Goal: Transaction & Acquisition: Purchase product/service

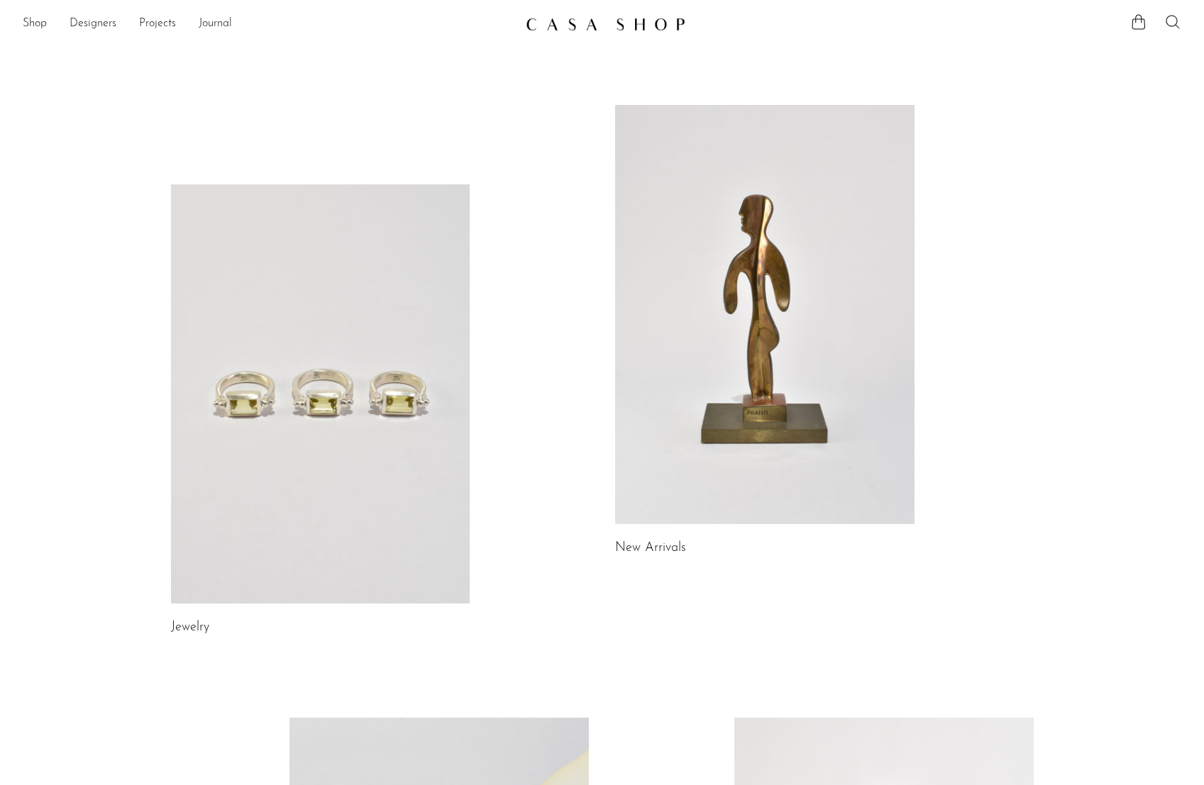
click at [1168, 21] on icon at bounding box center [1172, 21] width 17 height 17
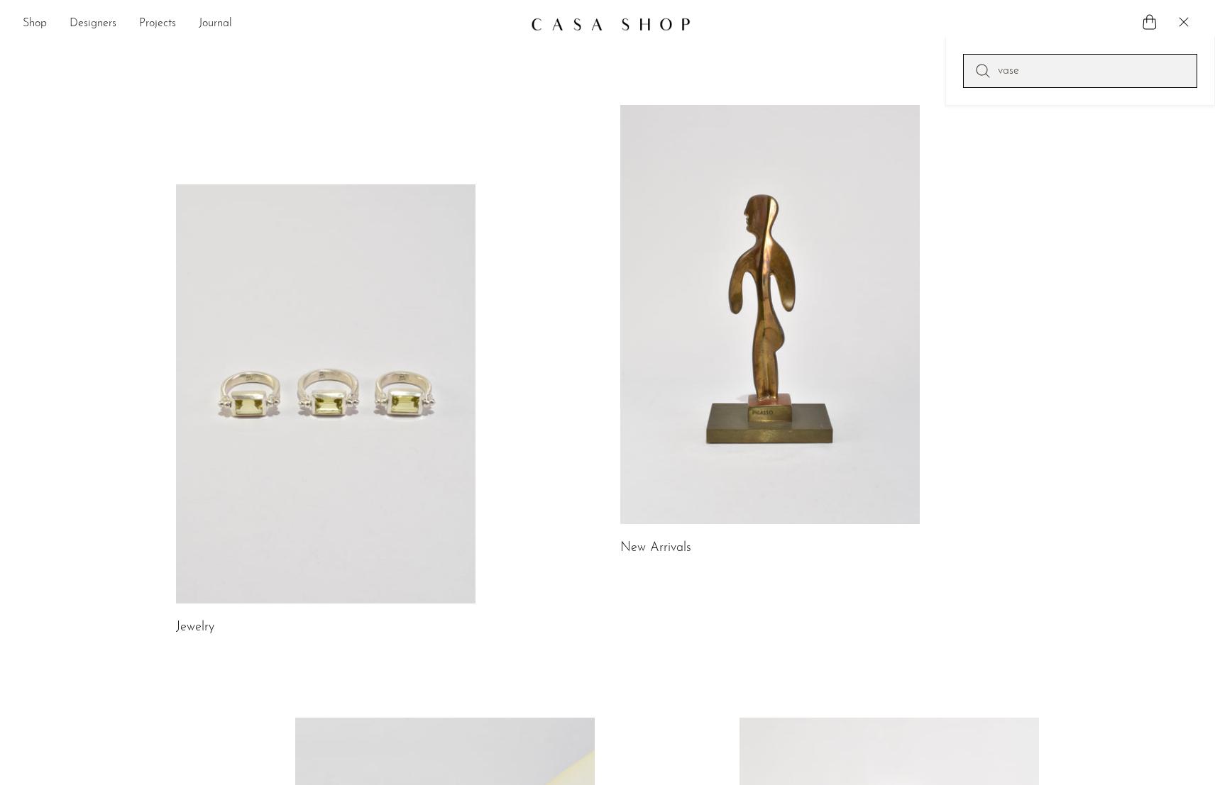
type input "vase"
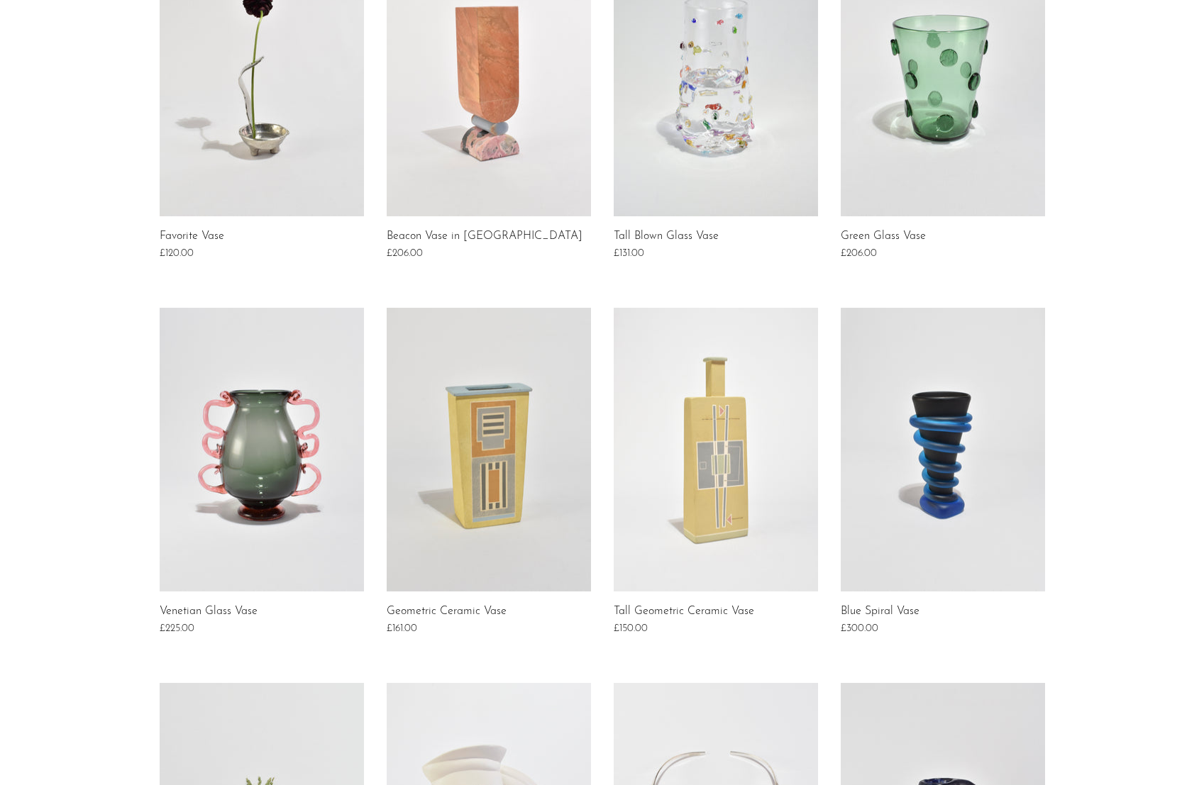
scroll to position [772, 0]
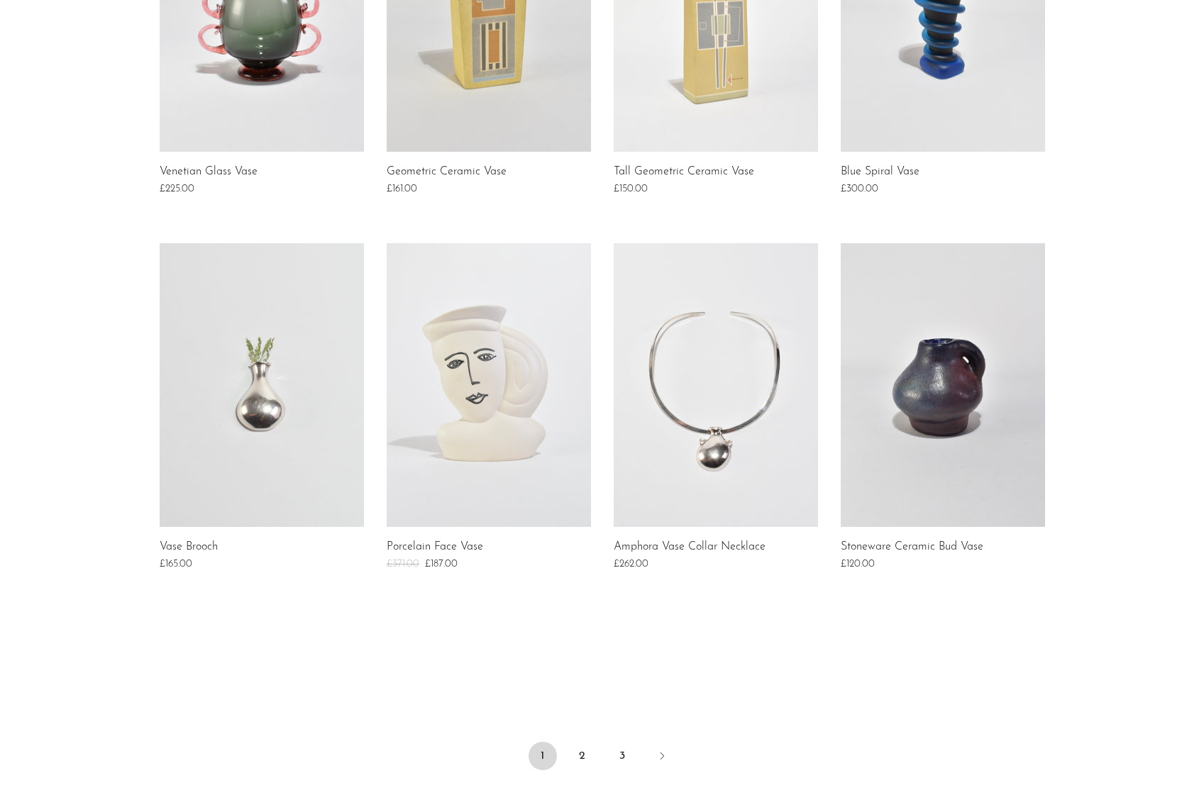
click at [973, 377] on link at bounding box center [943, 385] width 204 height 284
click at [594, 753] on link "2" at bounding box center [582, 756] width 28 height 28
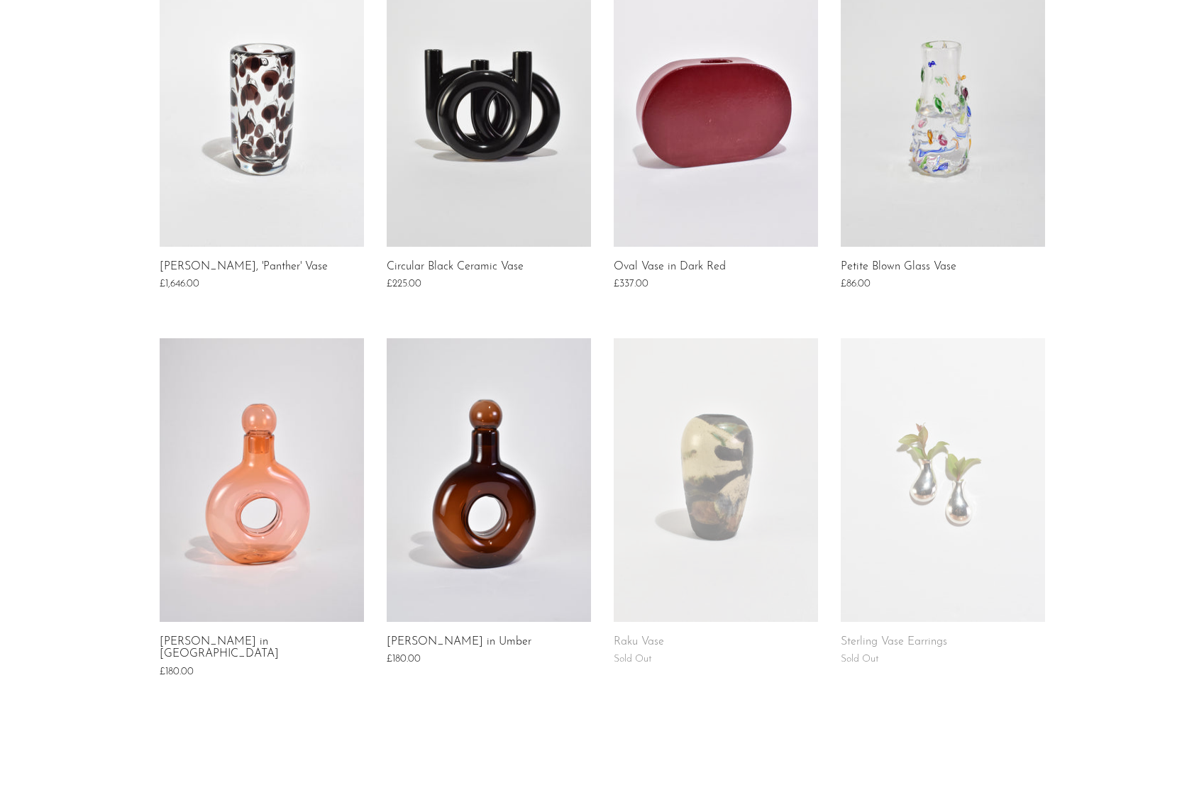
scroll to position [906, 0]
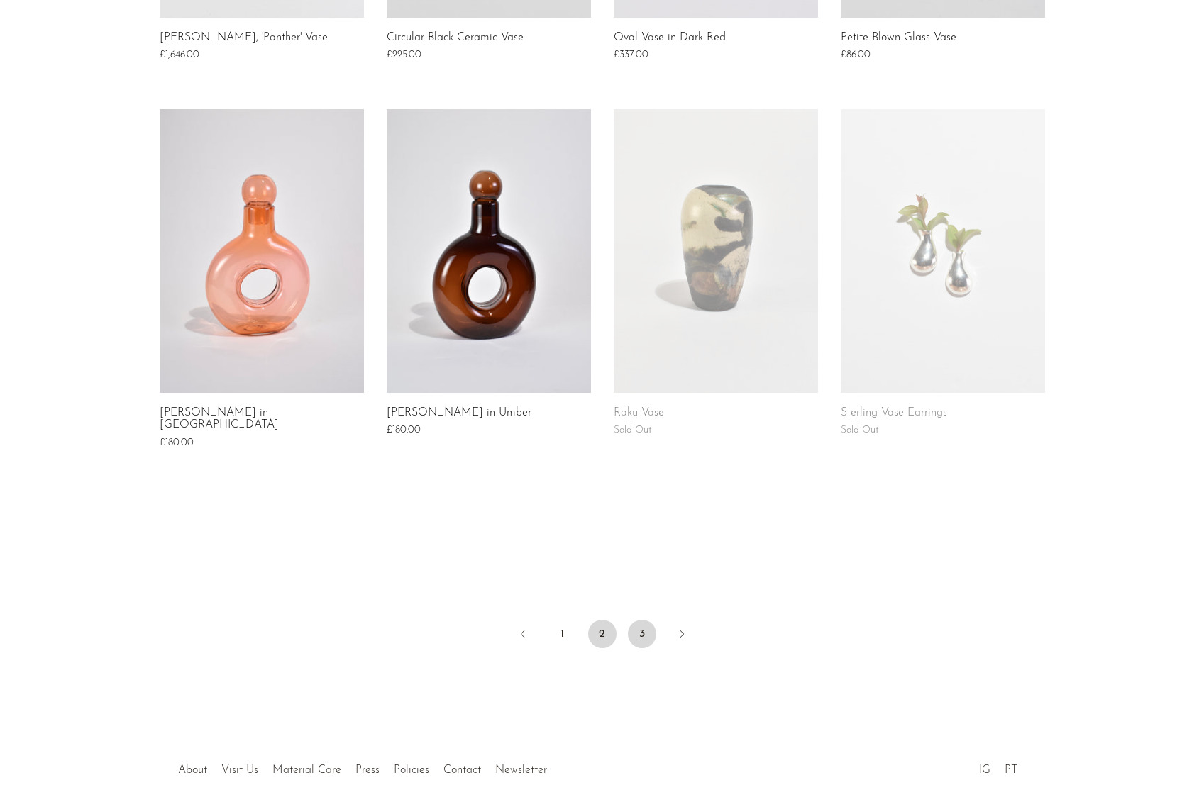
click at [636, 624] on link "3" at bounding box center [642, 634] width 28 height 28
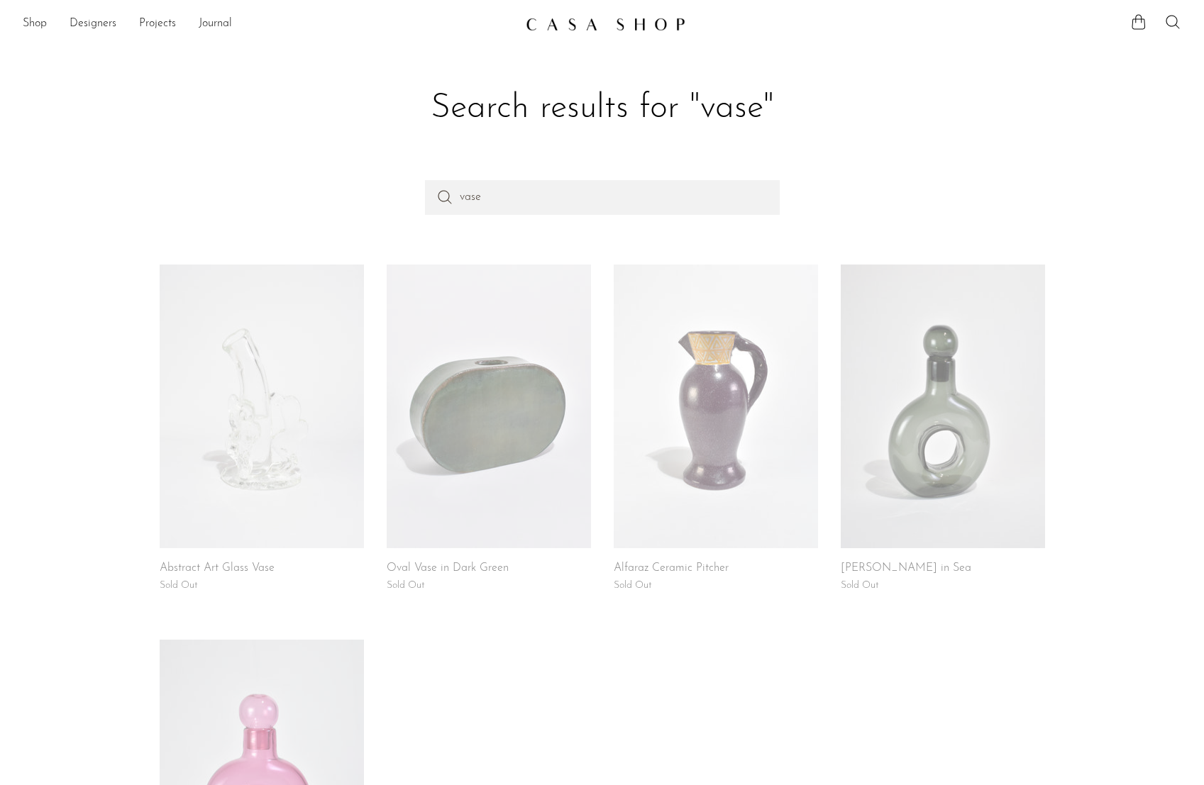
scroll to position [596, 0]
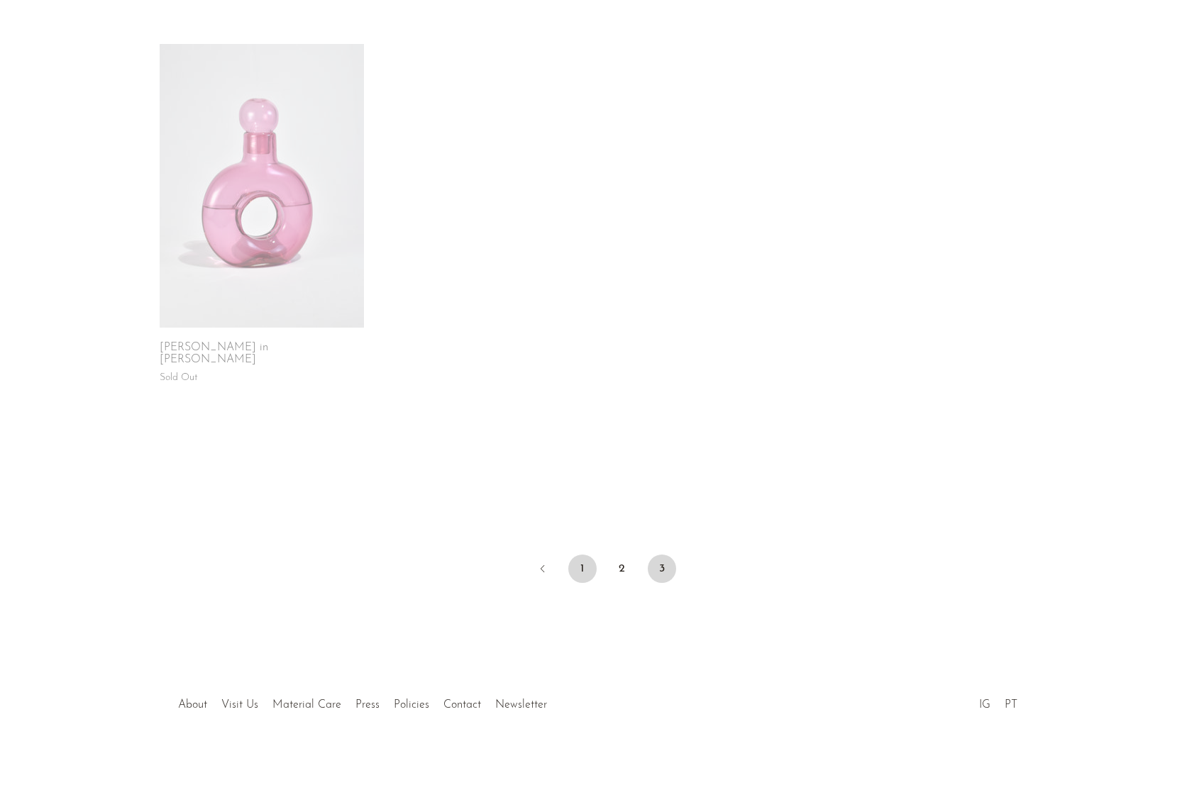
click at [587, 555] on link "1" at bounding box center [582, 569] width 28 height 28
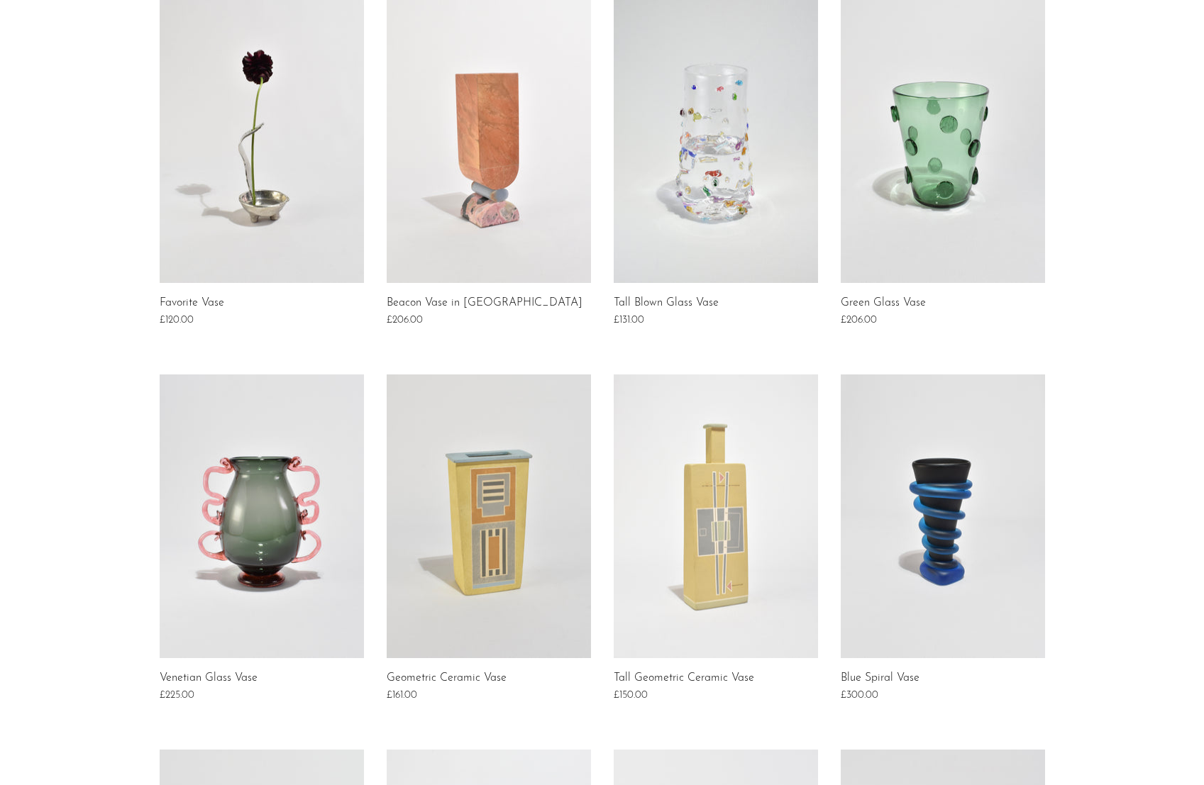
scroll to position [971, 0]
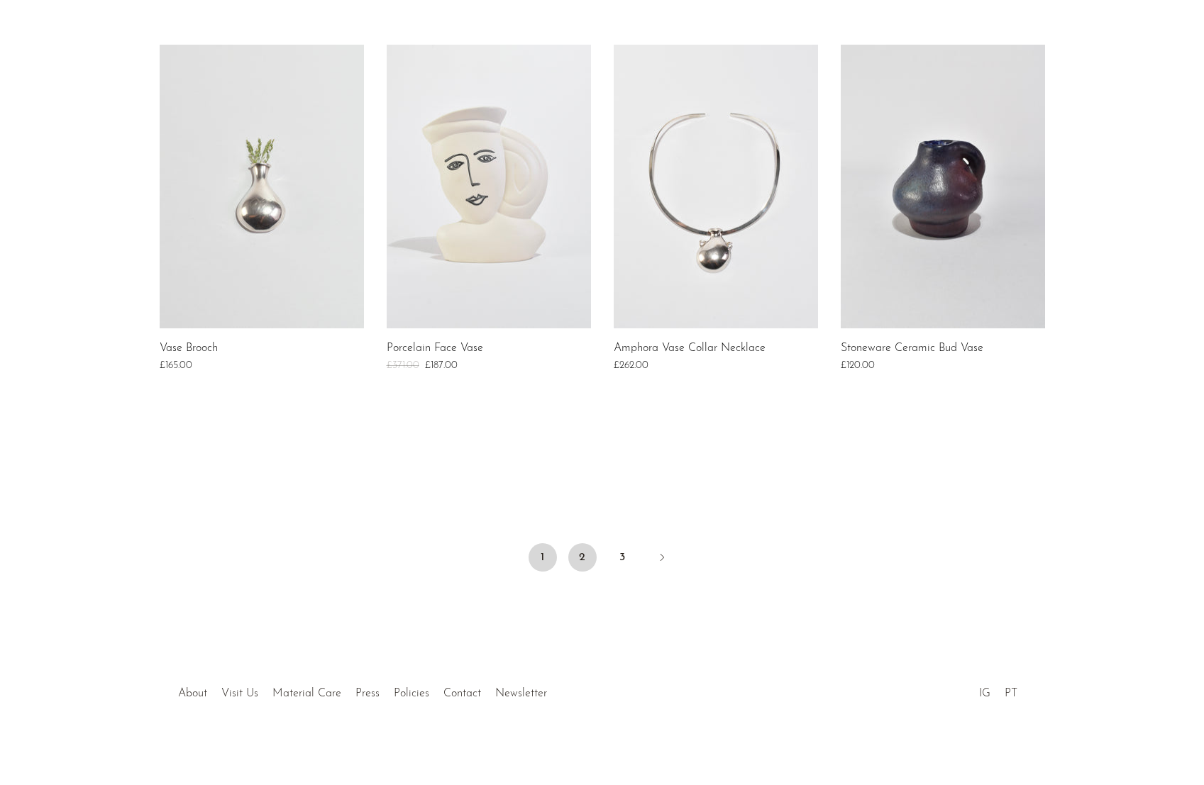
click at [586, 560] on link "2" at bounding box center [582, 557] width 28 height 28
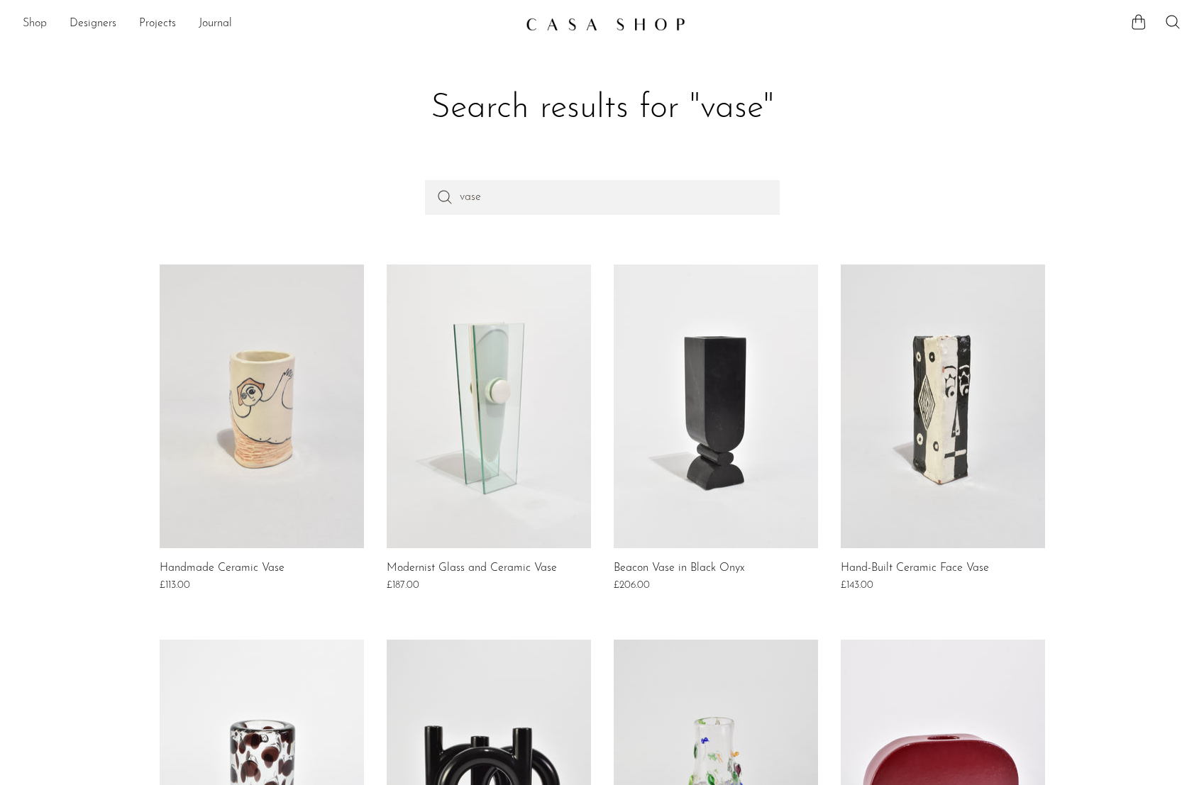
click at [41, 23] on link "Shop" at bounding box center [35, 24] width 24 height 18
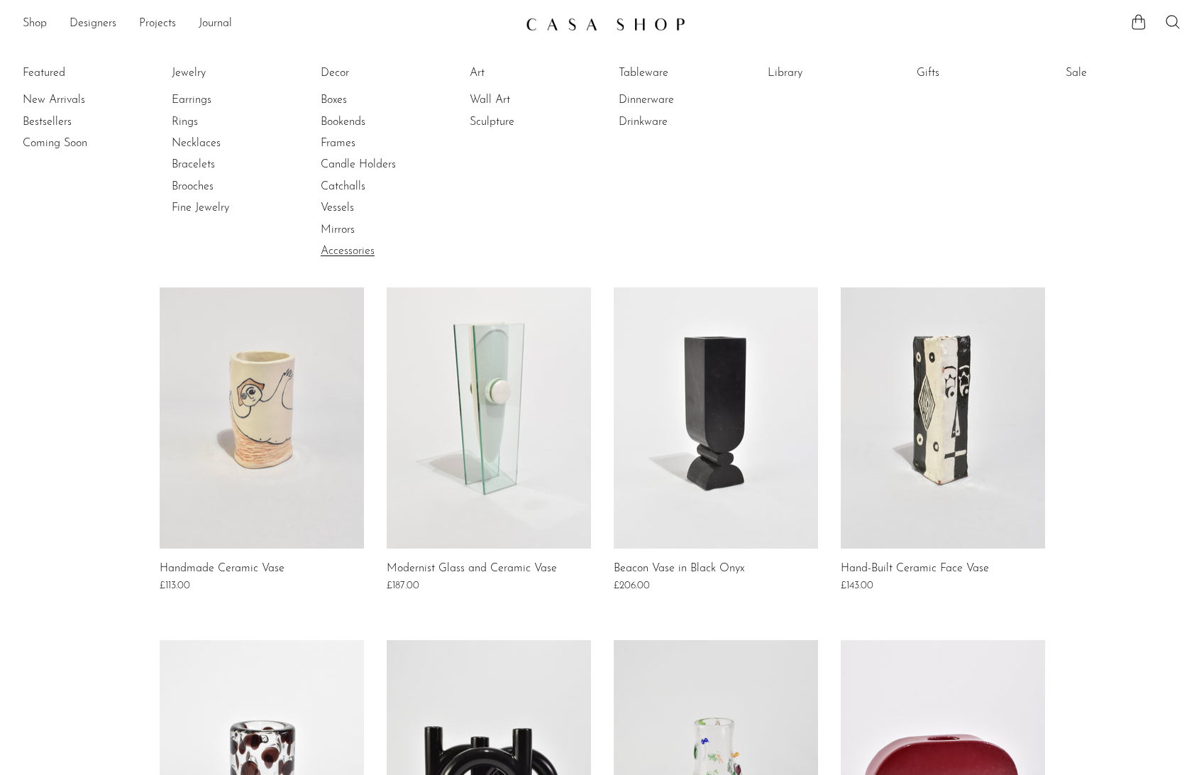
click at [350, 250] on link "Accessories" at bounding box center [374, 251] width 106 height 16
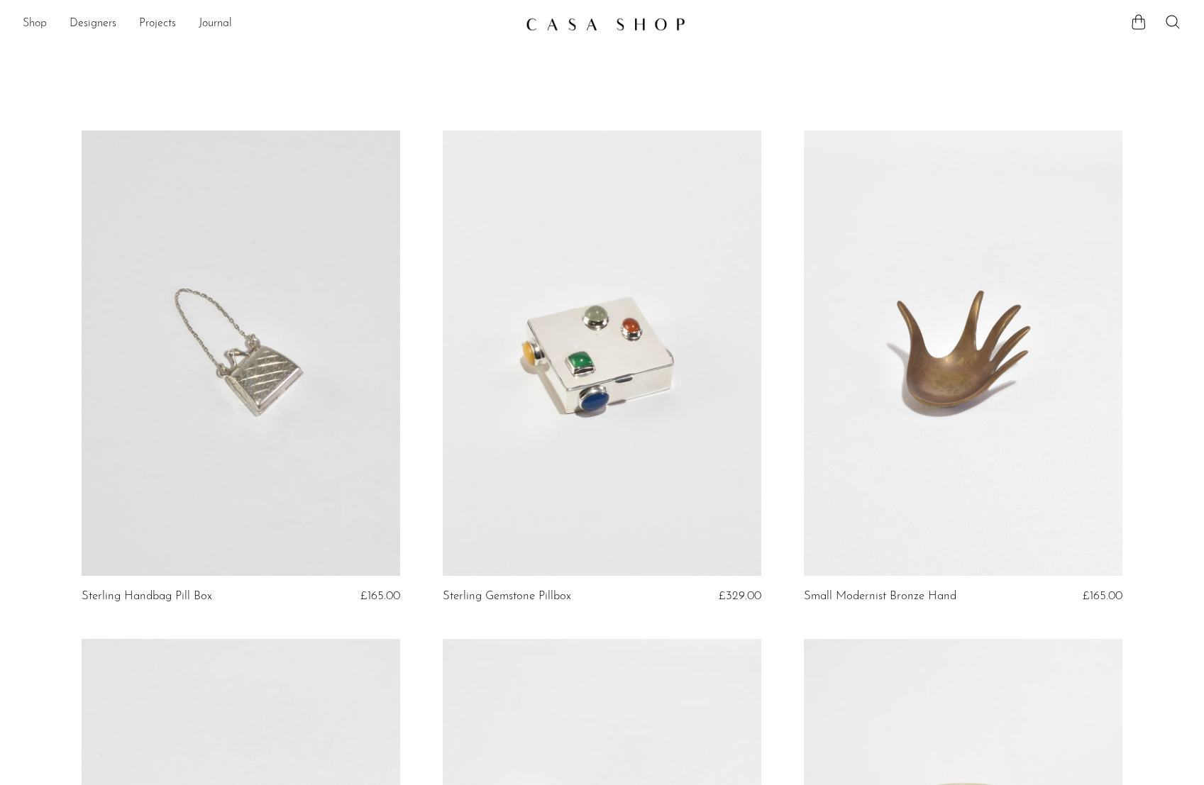
click at [41, 22] on link "Shop" at bounding box center [35, 24] width 24 height 18
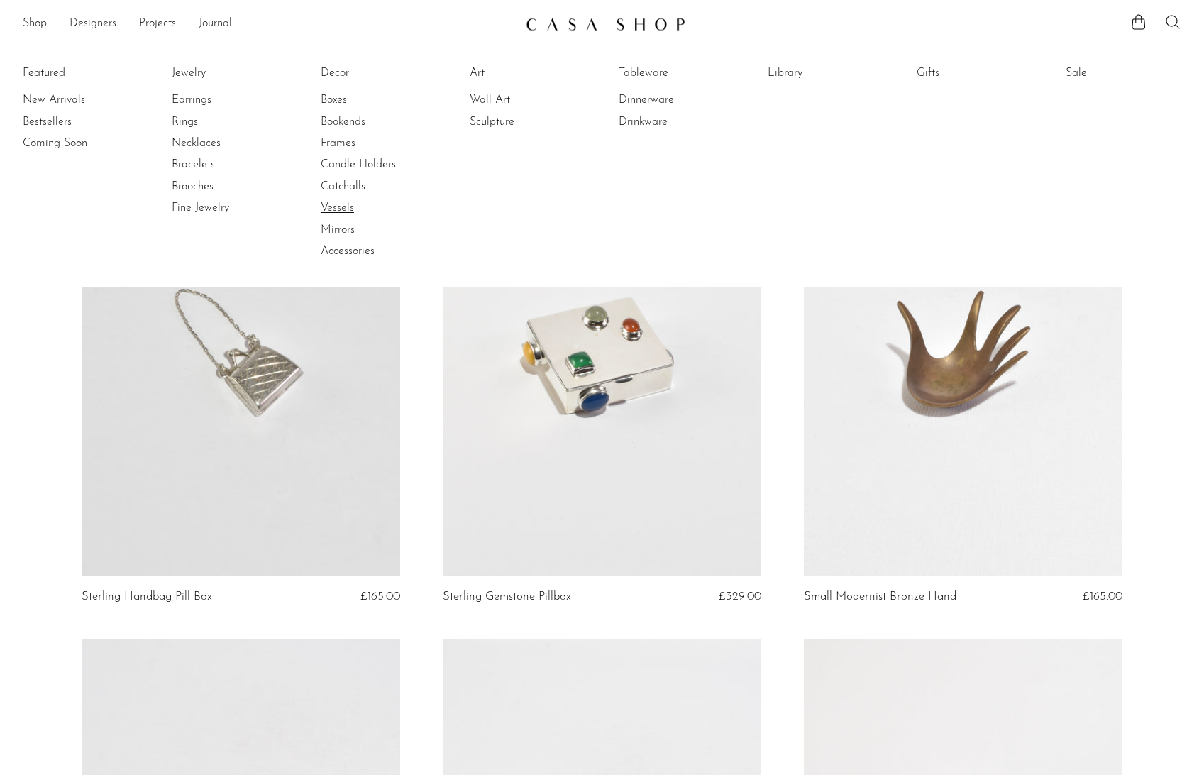
click at [338, 206] on link "Vessels" at bounding box center [374, 208] width 106 height 16
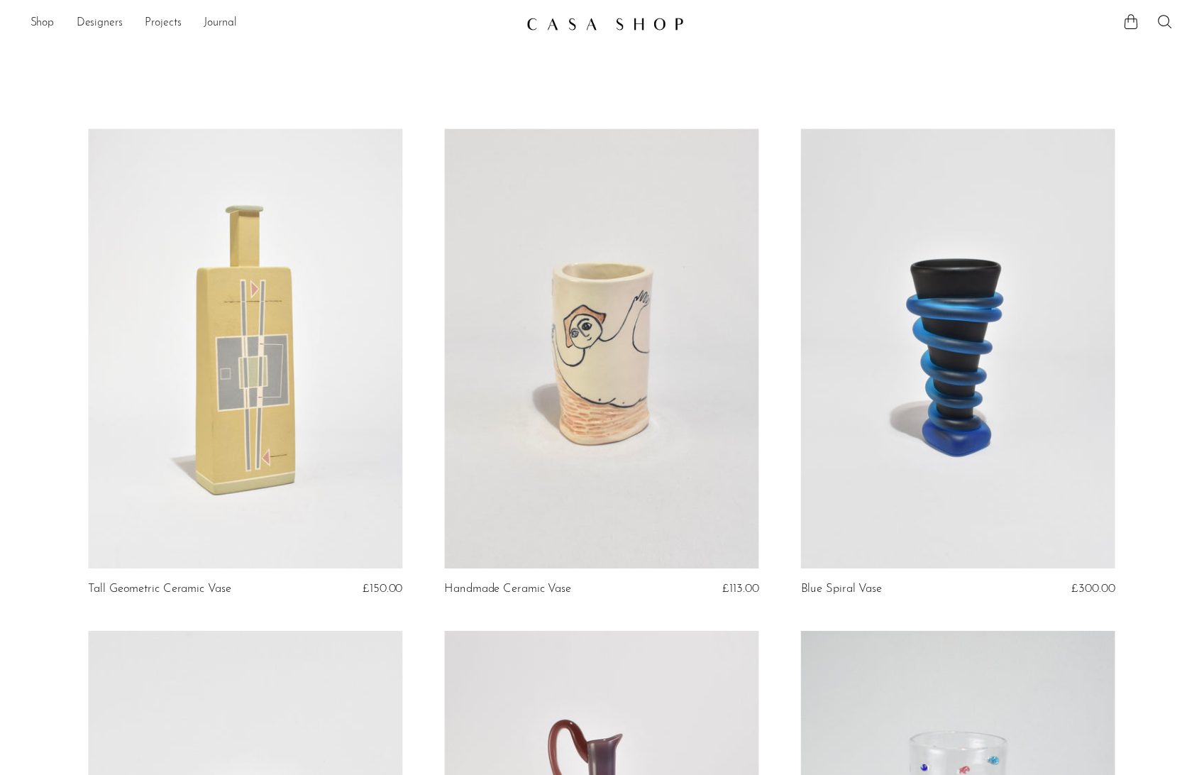
scroll to position [13, 0]
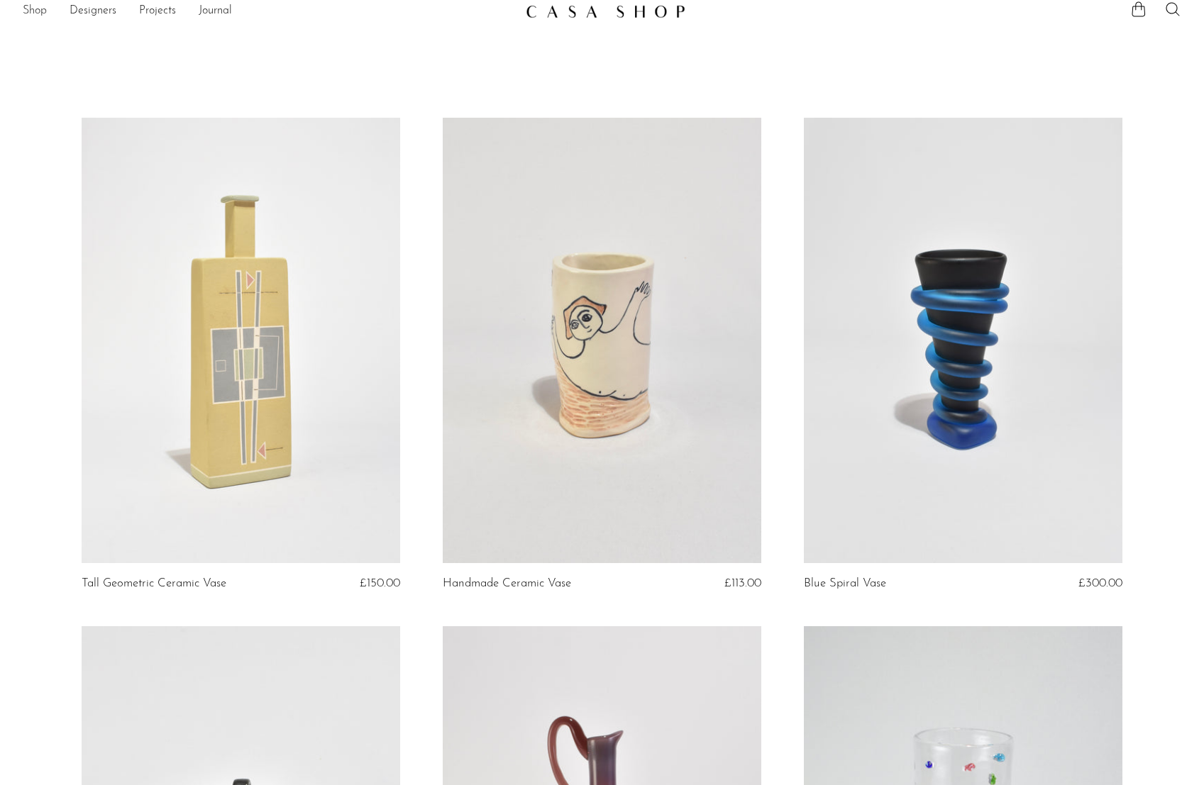
click at [35, 8] on link "Shop" at bounding box center [35, 11] width 24 height 18
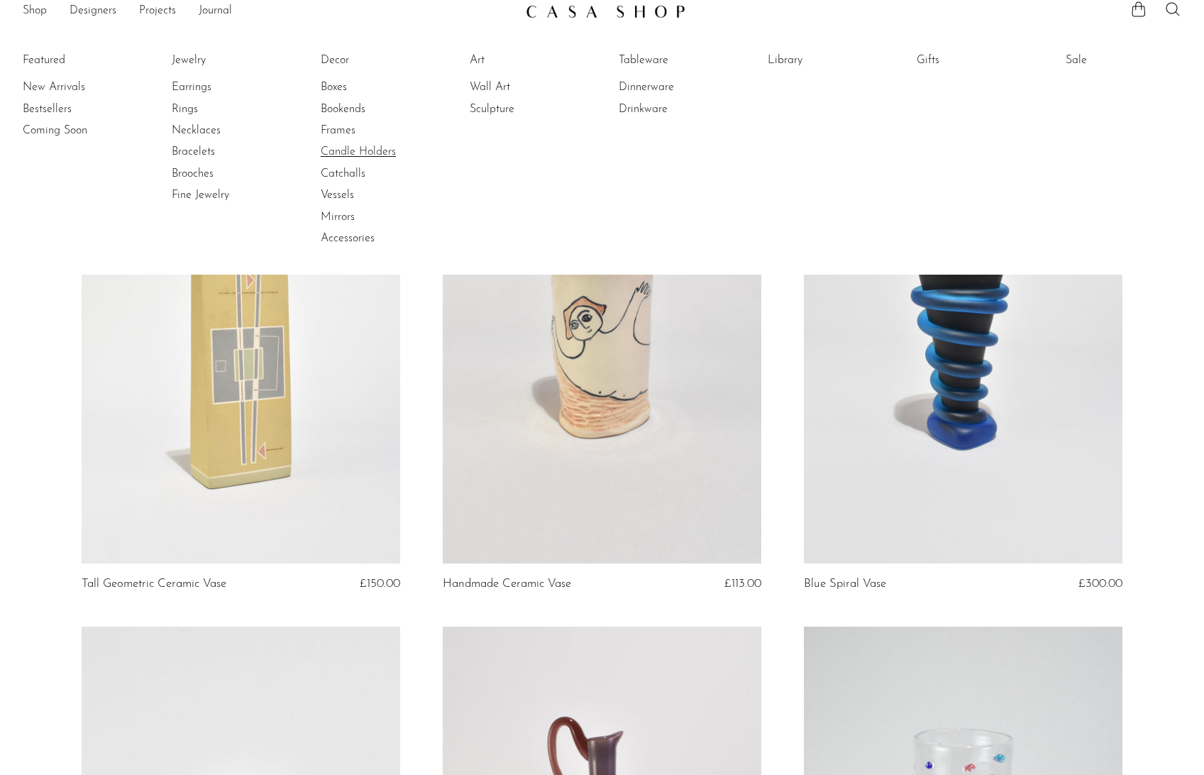
click at [354, 149] on link "Candle Holders" at bounding box center [374, 152] width 106 height 16
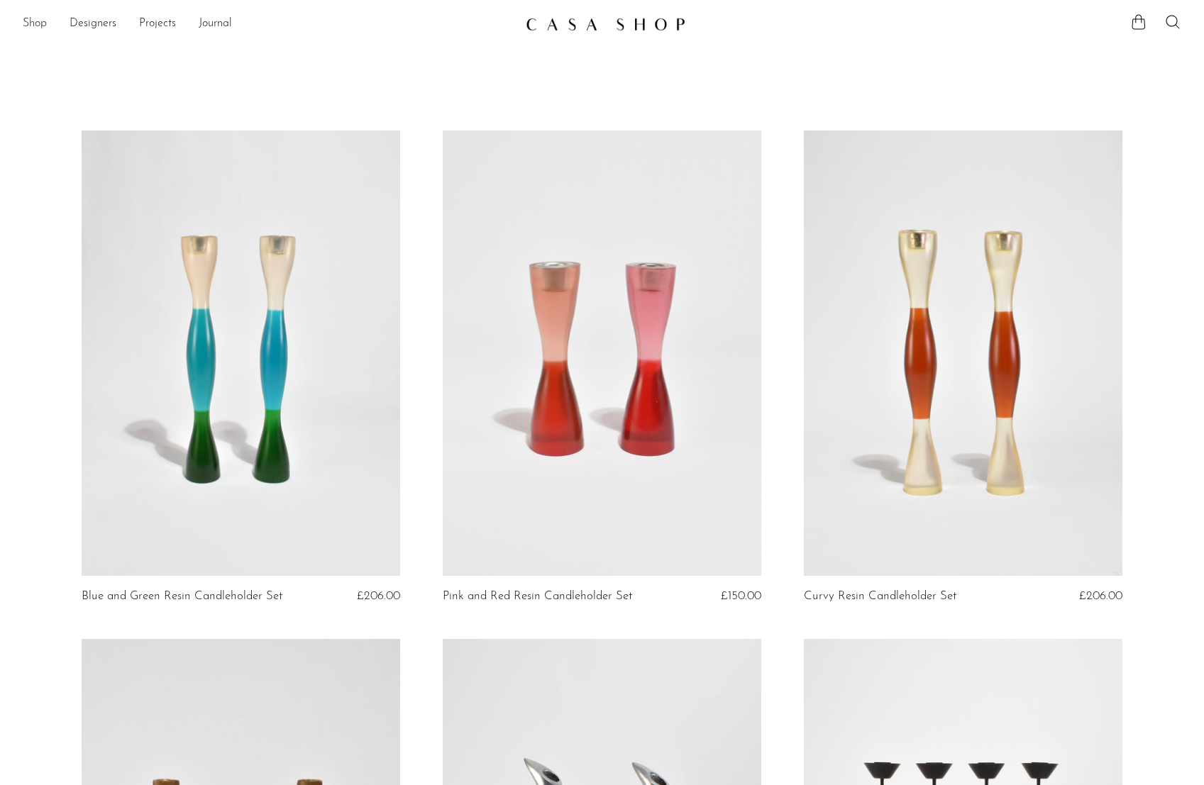
click at [35, 19] on link "Shop" at bounding box center [35, 24] width 24 height 18
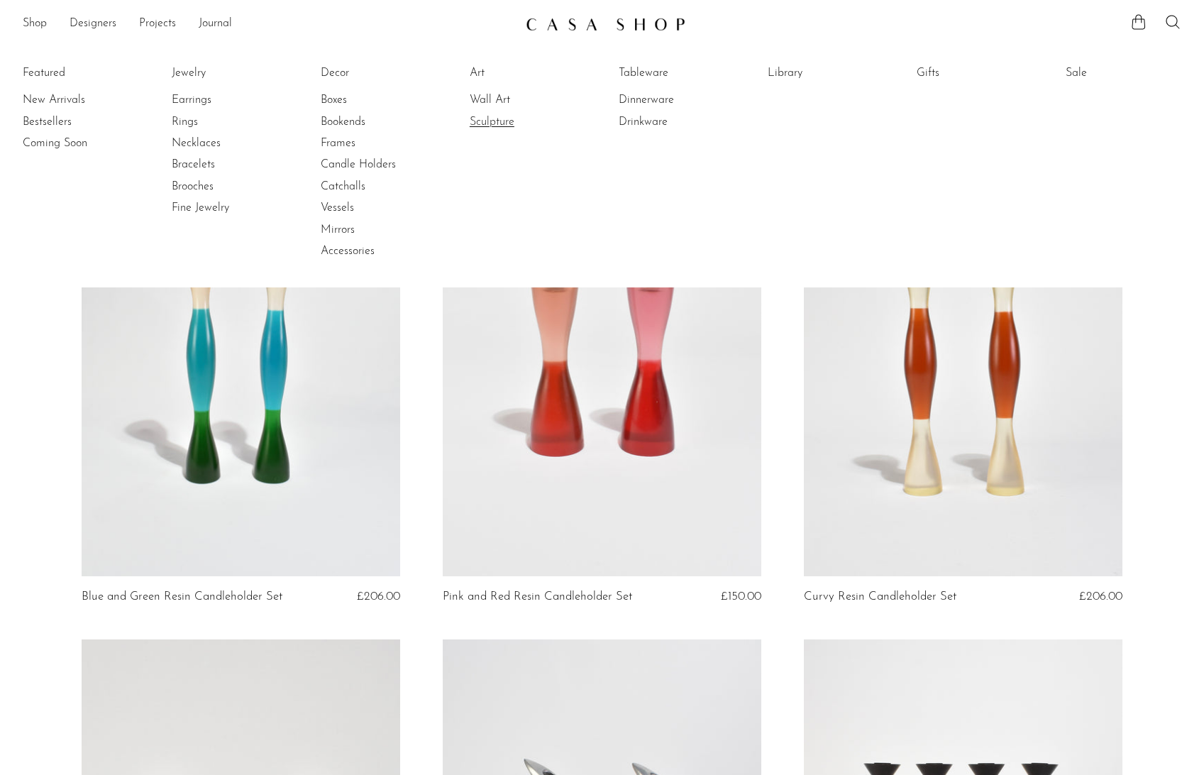
click at [488, 123] on link "Sculpture" at bounding box center [523, 122] width 106 height 16
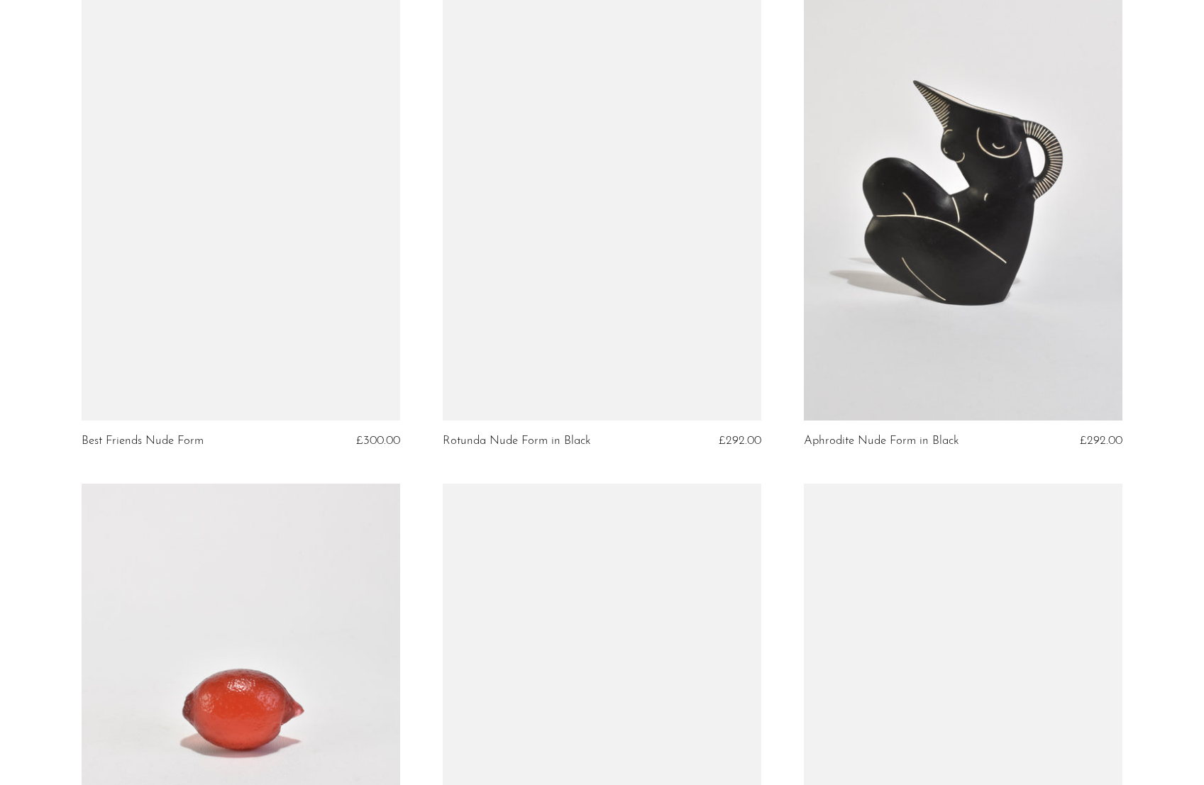
scroll to position [5728, 0]
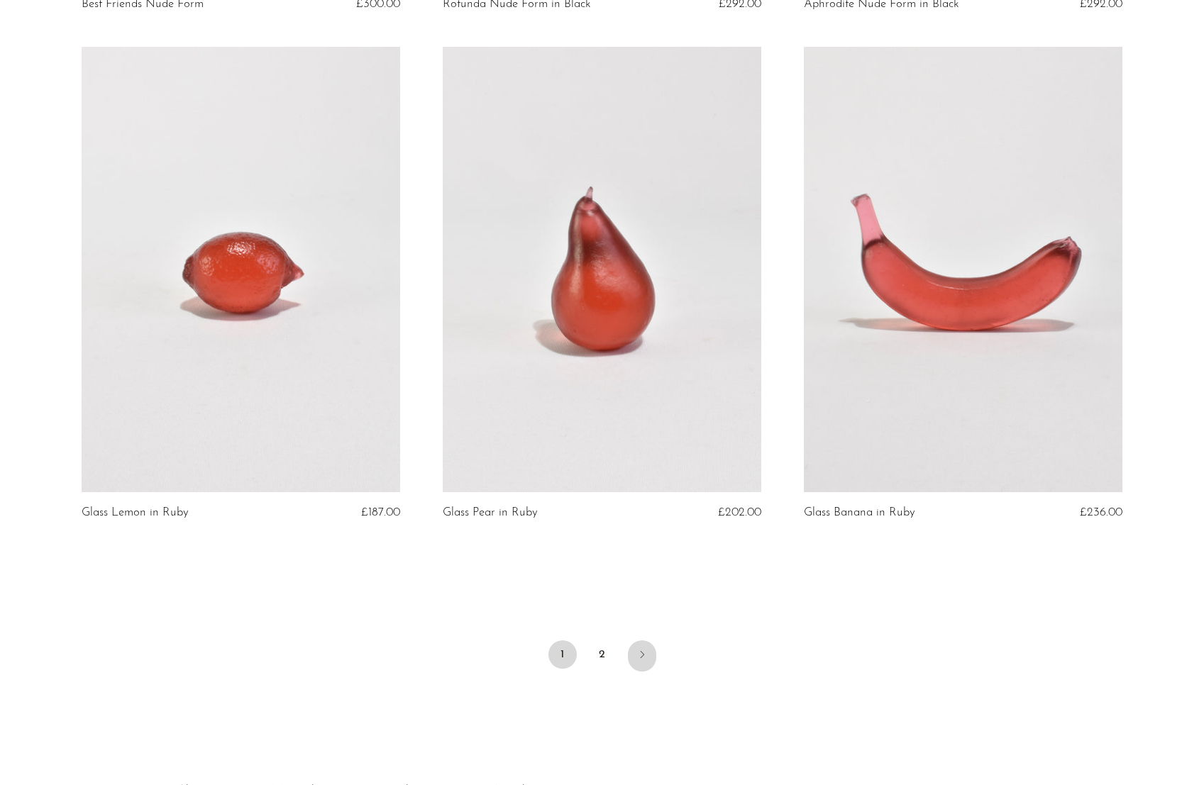
click at [643, 653] on icon "Next" at bounding box center [641, 654] width 11 height 11
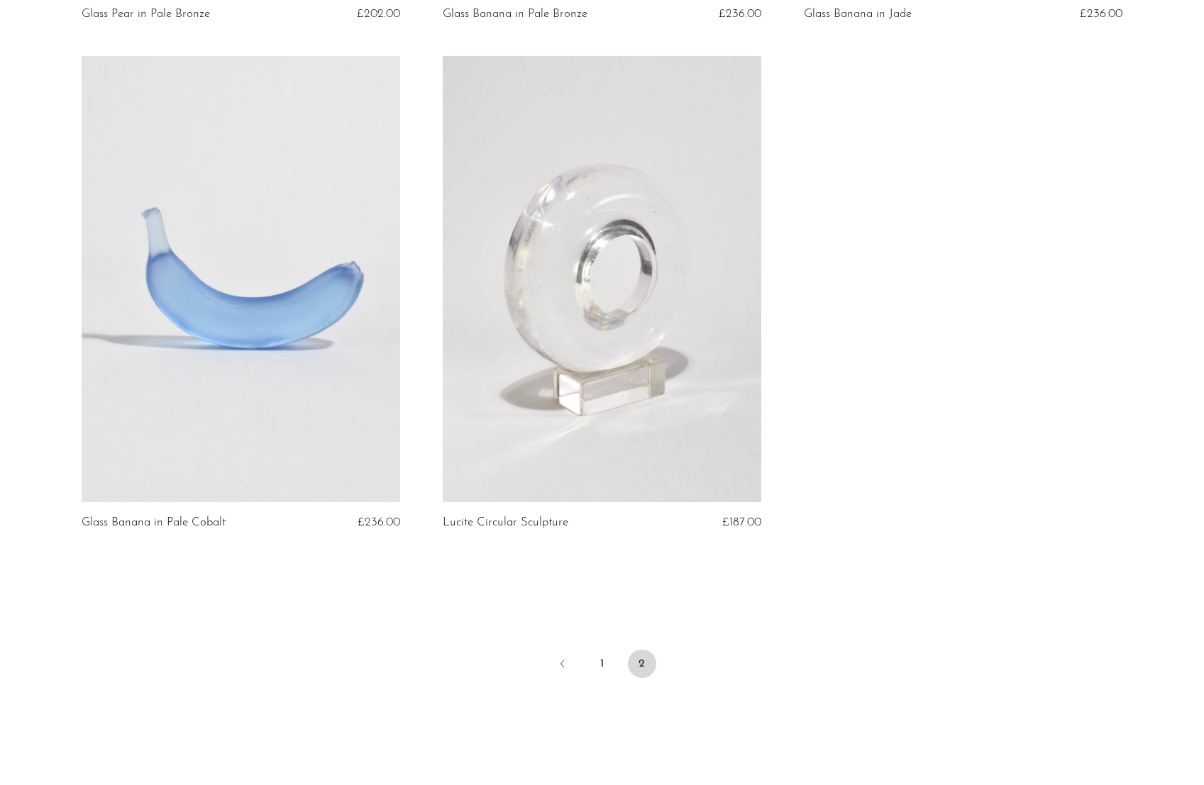
scroll to position [1581, 0]
